Goal: Transaction & Acquisition: Book appointment/travel/reservation

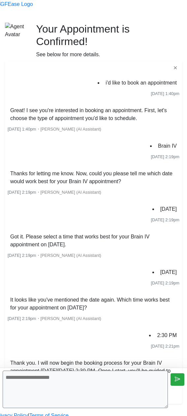
scroll to position [78, 0]
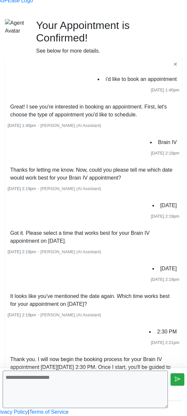
scroll to position [78, 0]
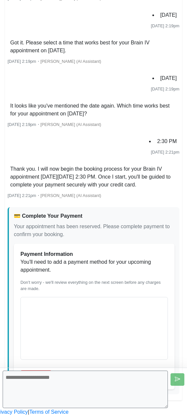
scroll to position [253, 0]
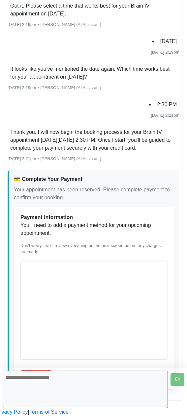
click at [109, 223] on div "Payment Information You'll need to add a payment method for your upcoming appoi…" at bounding box center [93, 298] width 147 height 169
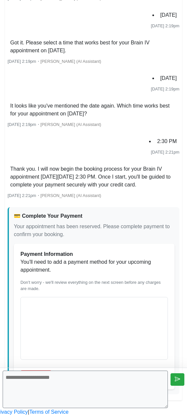
scroll to position [253, 0]
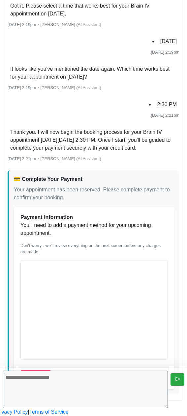
click at [0, 416] on com-1password-button at bounding box center [0, 416] width 0 height 0
click at [51, 370] on button "Add Card" at bounding box center [35, 376] width 31 height 13
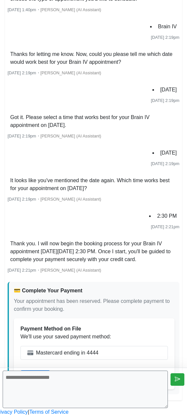
scroll to position [193, 0]
click at [111, 287] on div "💳 Complete Your Payment" at bounding box center [94, 291] width 160 height 8
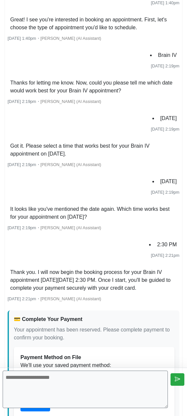
scroll to position [193, 0]
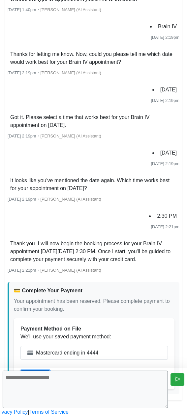
click at [50, 370] on button "Continue" at bounding box center [35, 376] width 30 height 13
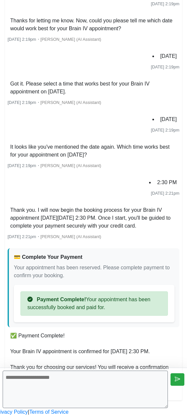
scroll to position [251, 0]
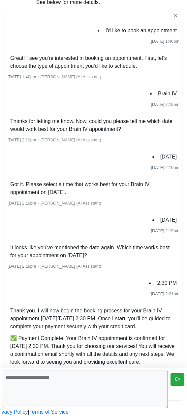
scroll to position [237, 0]
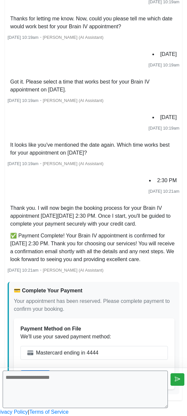
click at [157, 282] on div "💳 Complete Your Payment Your appointment has been reserved. Please complete pay…" at bounding box center [93, 338] width 171 height 113
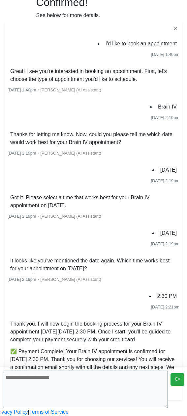
scroll to position [121, 0]
click at [143, 346] on li "✅ Payment Complete! Your Brain IV appointment is confirmed for [DATE] 2:30 PM. …" at bounding box center [93, 363] width 171 height 34
